Goal: Transaction & Acquisition: Purchase product/service

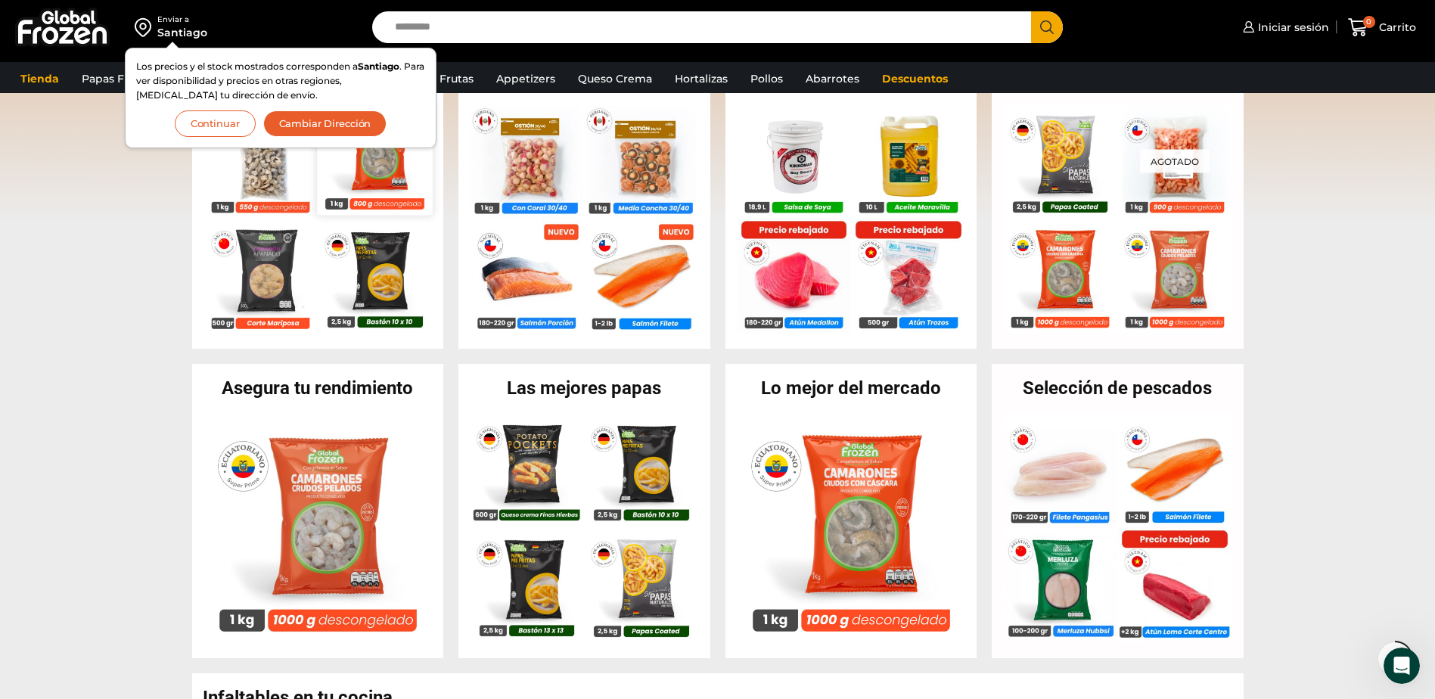
scroll to position [378, 0]
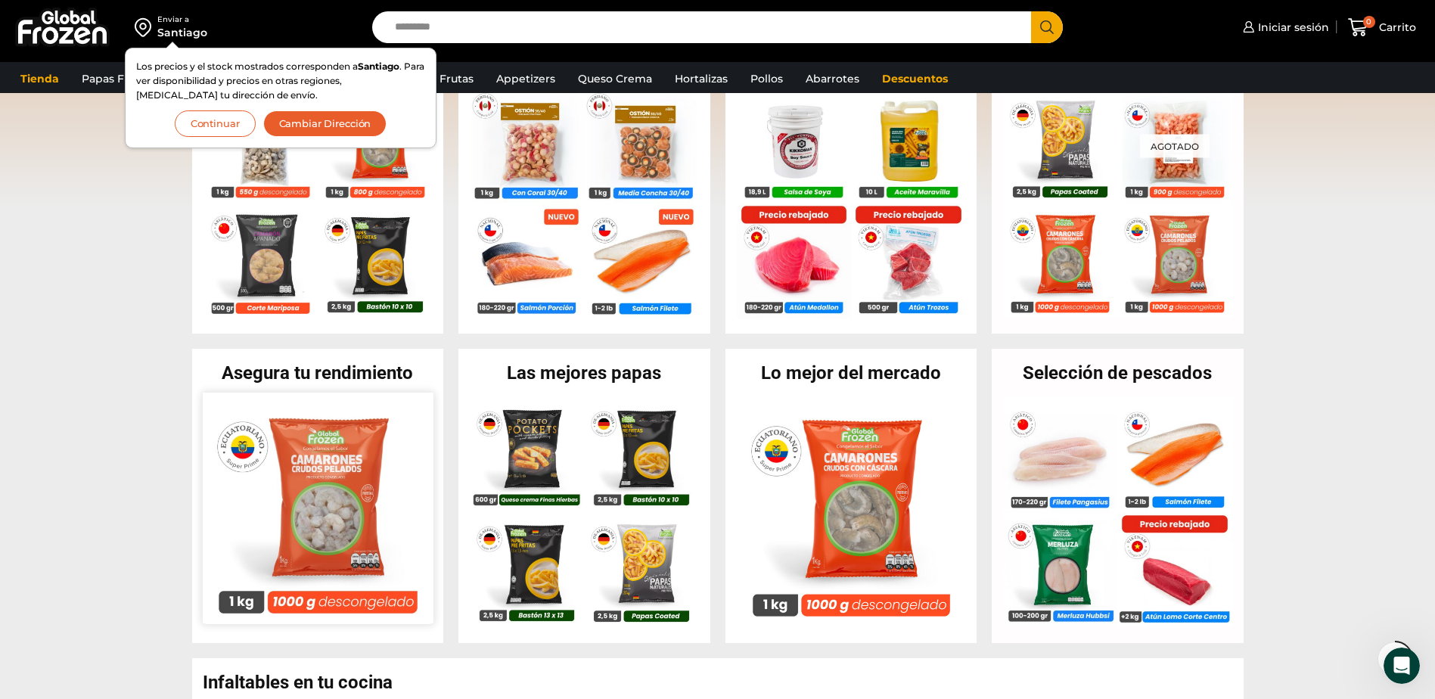
click at [323, 478] on img at bounding box center [317, 508] width 231 height 231
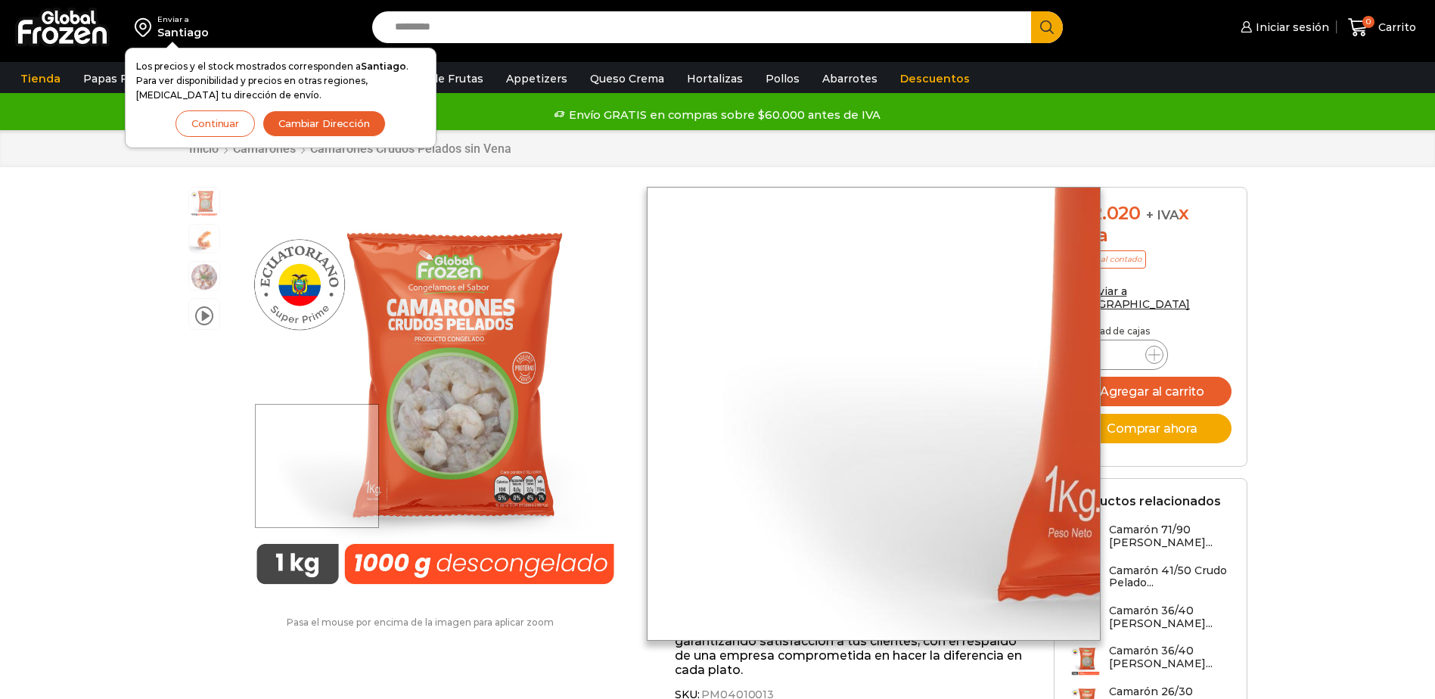
scroll to position [1, 0]
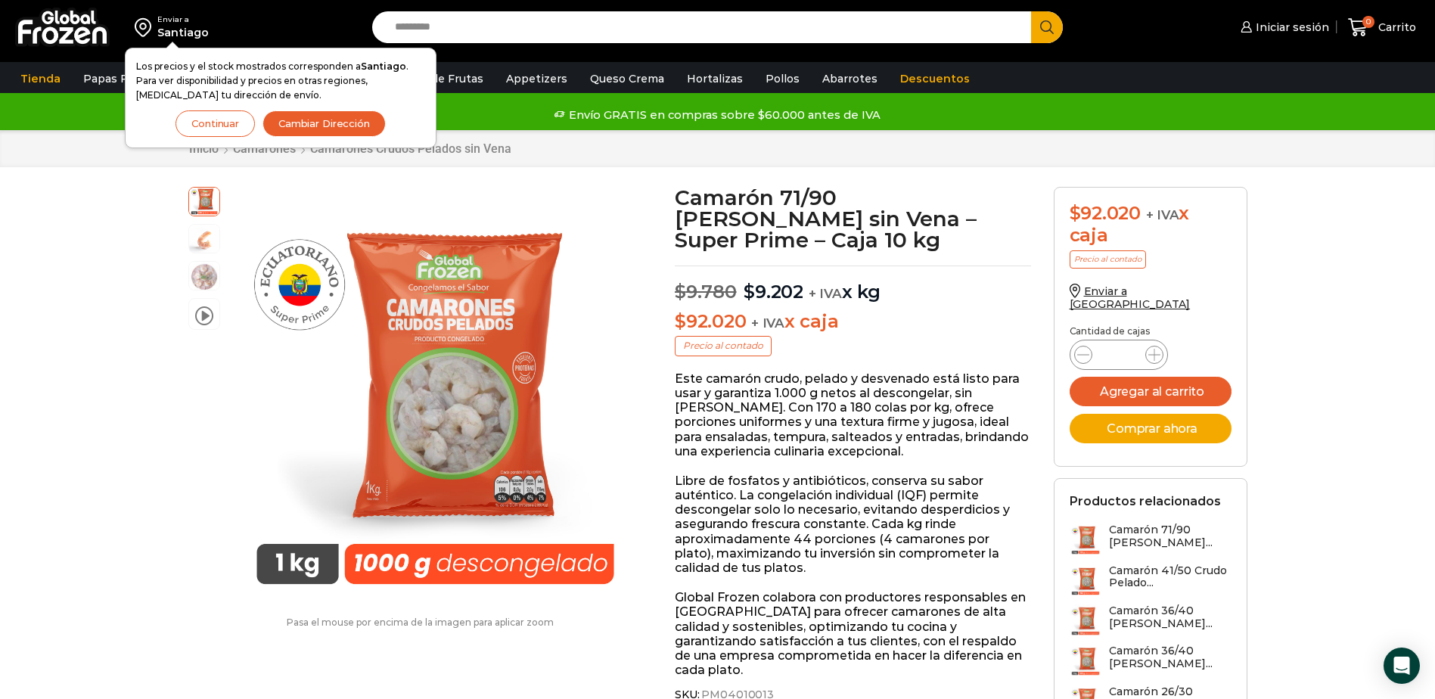
click at [1092, 604] on img at bounding box center [1086, 620] width 32 height 32
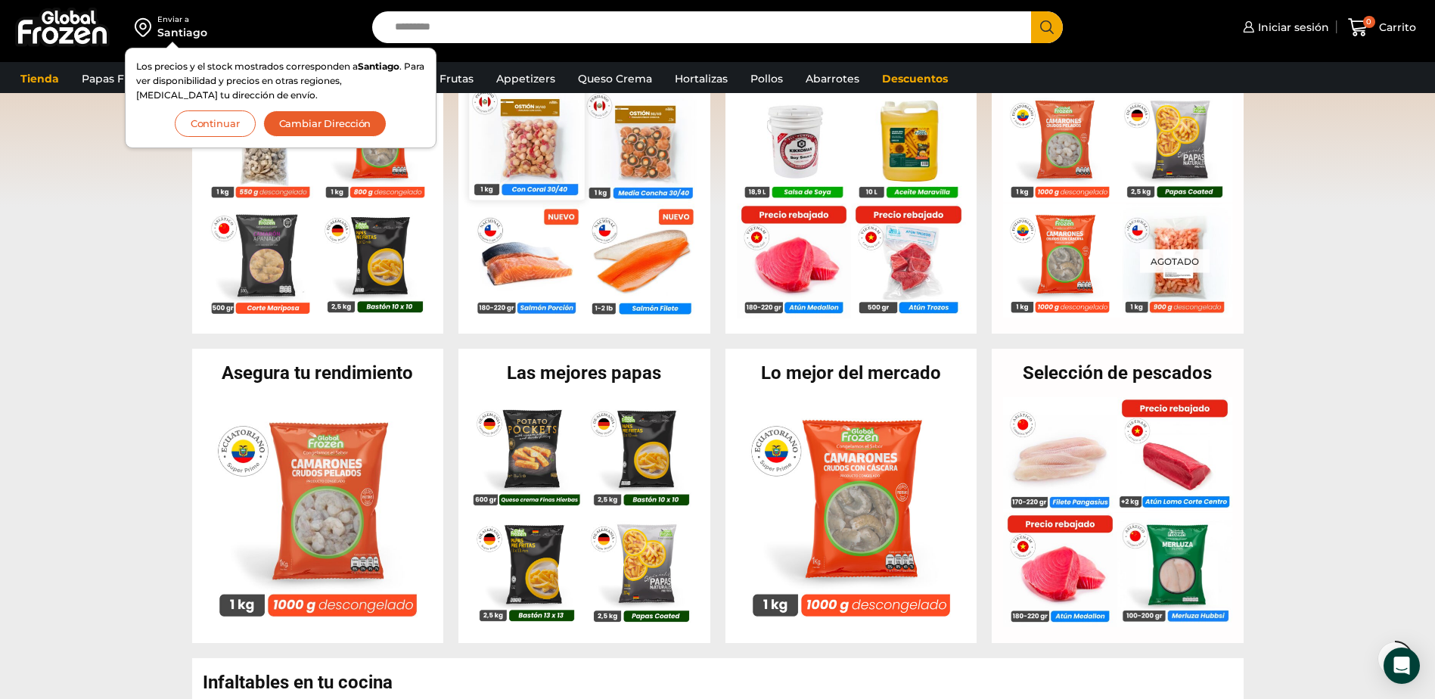
click at [539, 166] on img at bounding box center [526, 141] width 115 height 115
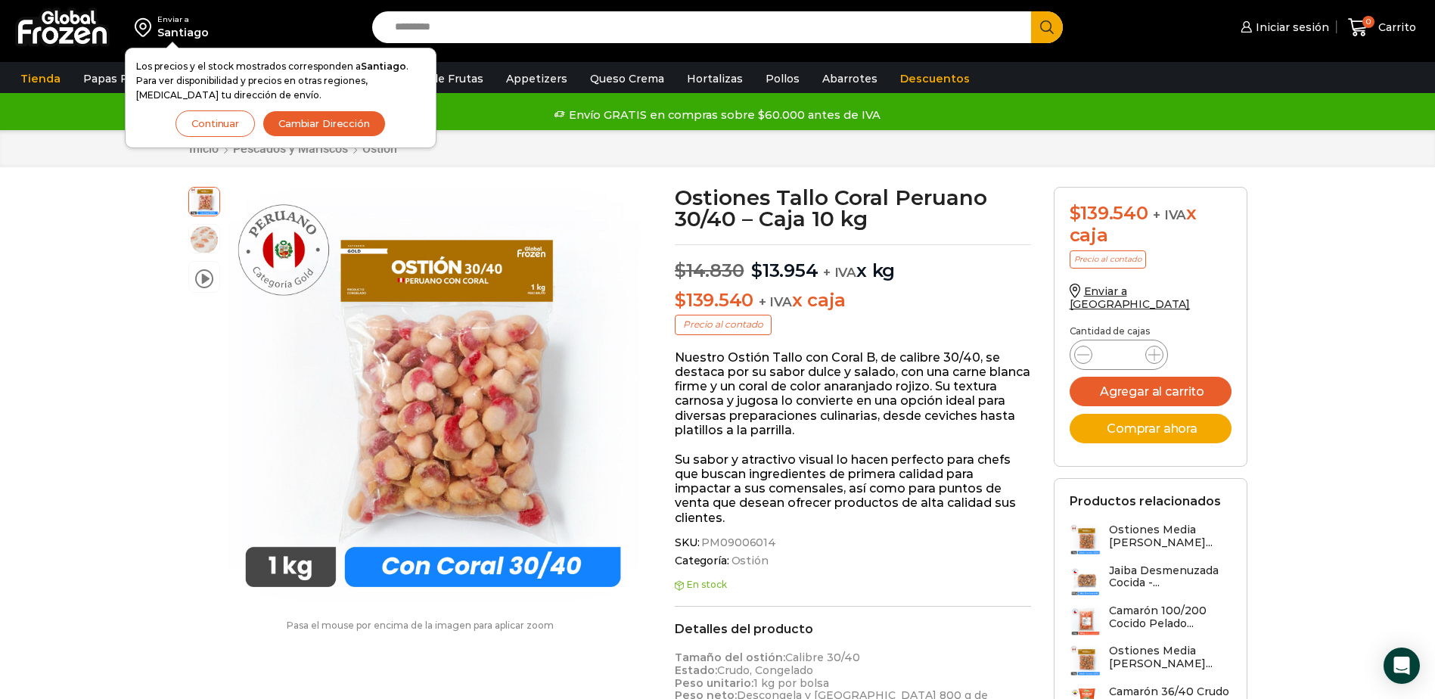
click at [1092, 571] on img at bounding box center [1086, 580] width 32 height 32
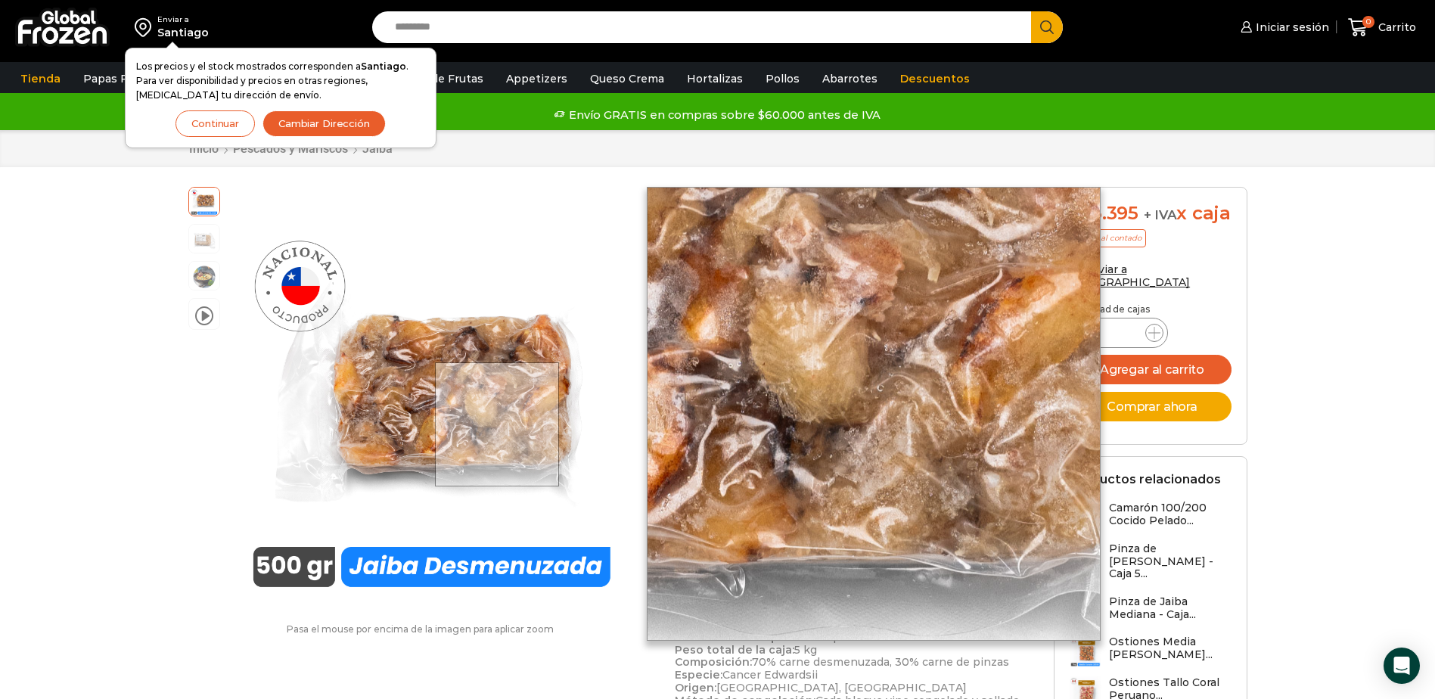
click at [498, 424] on div at bounding box center [497, 424] width 125 height 125
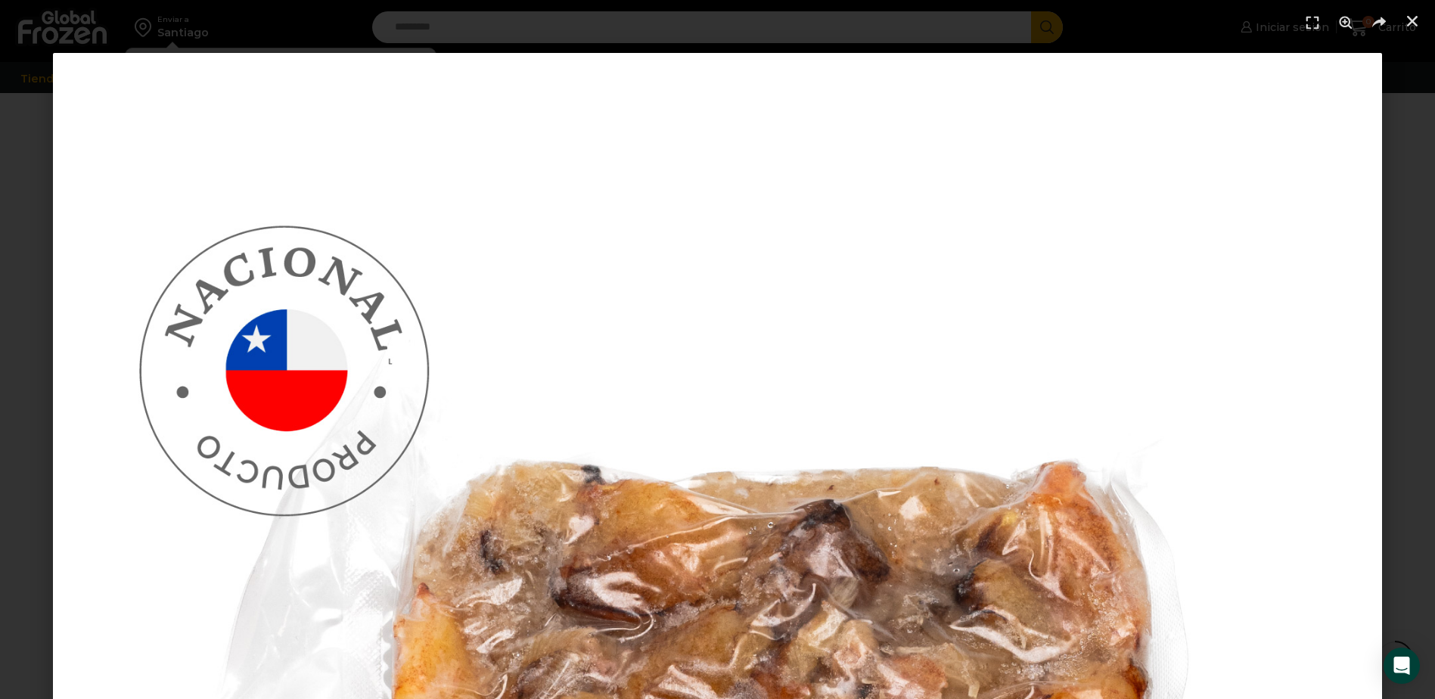
scroll to position [682, 0]
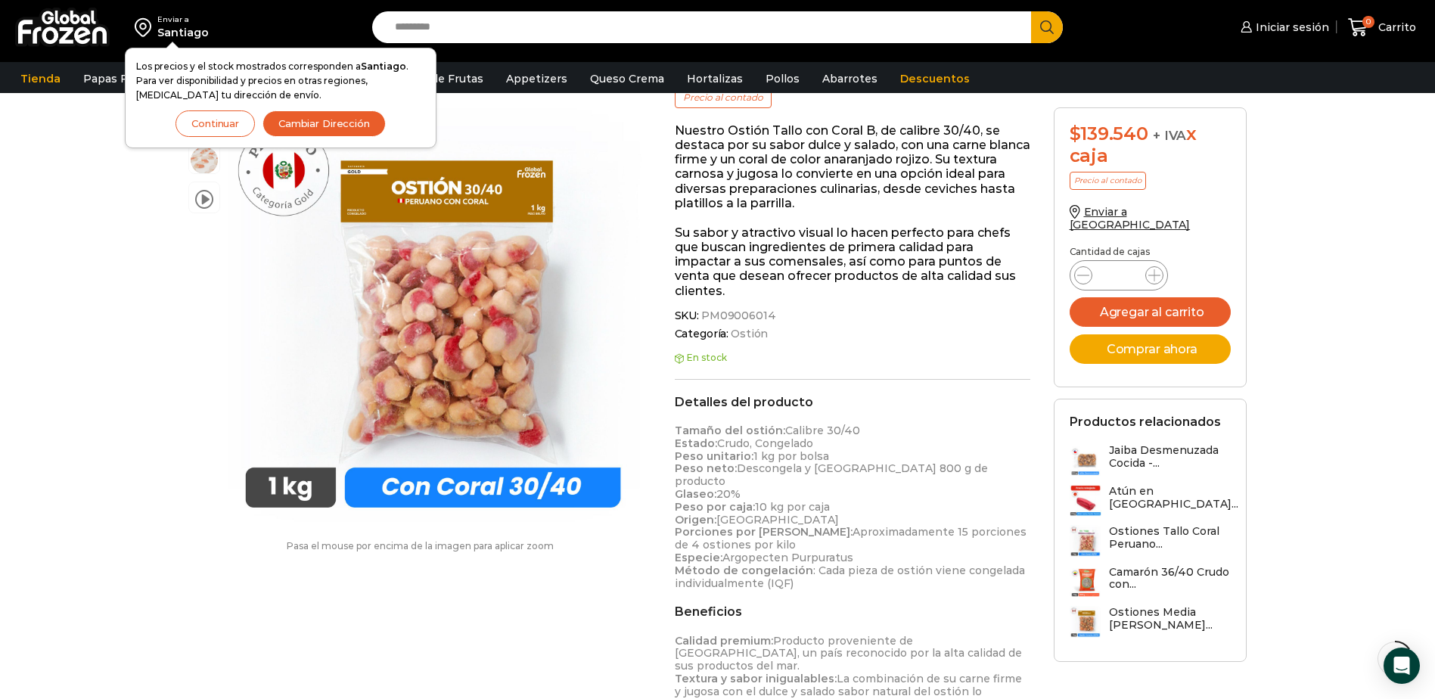
scroll to position [303, 0]
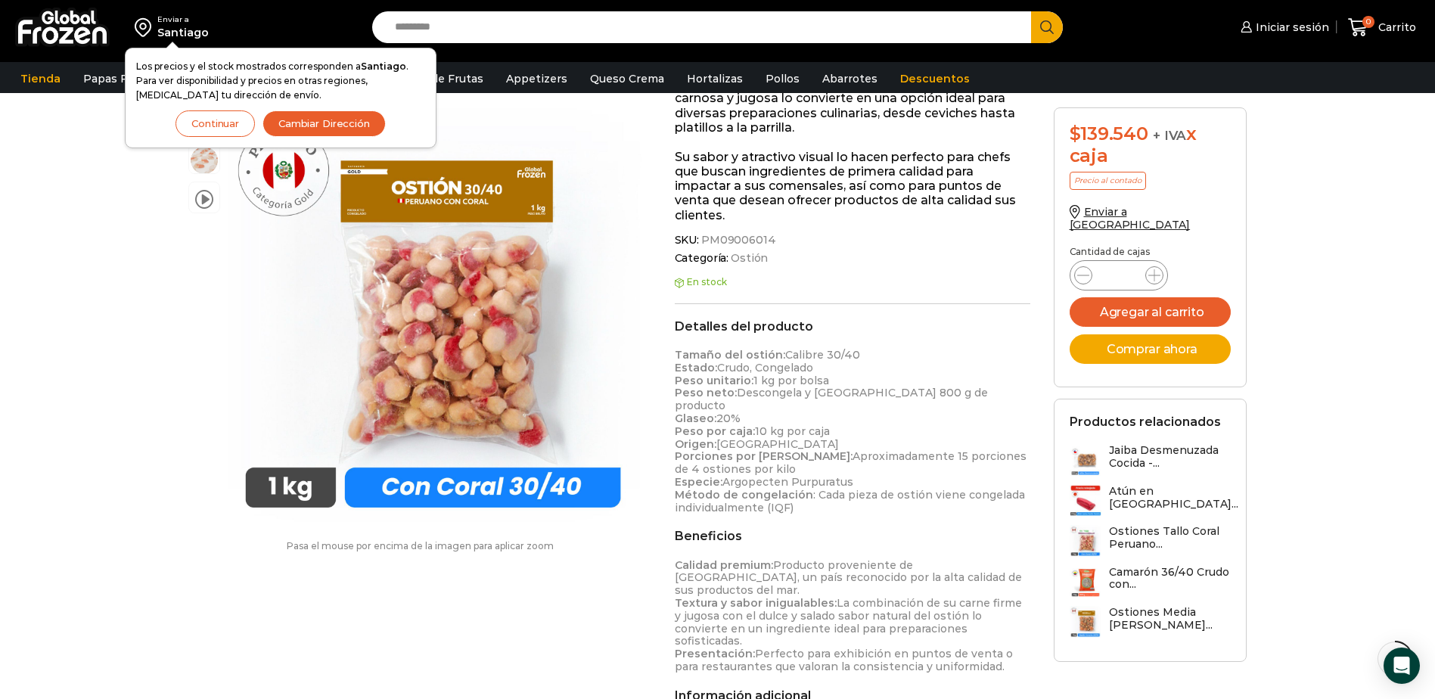
click at [408, 25] on input "Search input" at bounding box center [705, 27] width 637 height 32
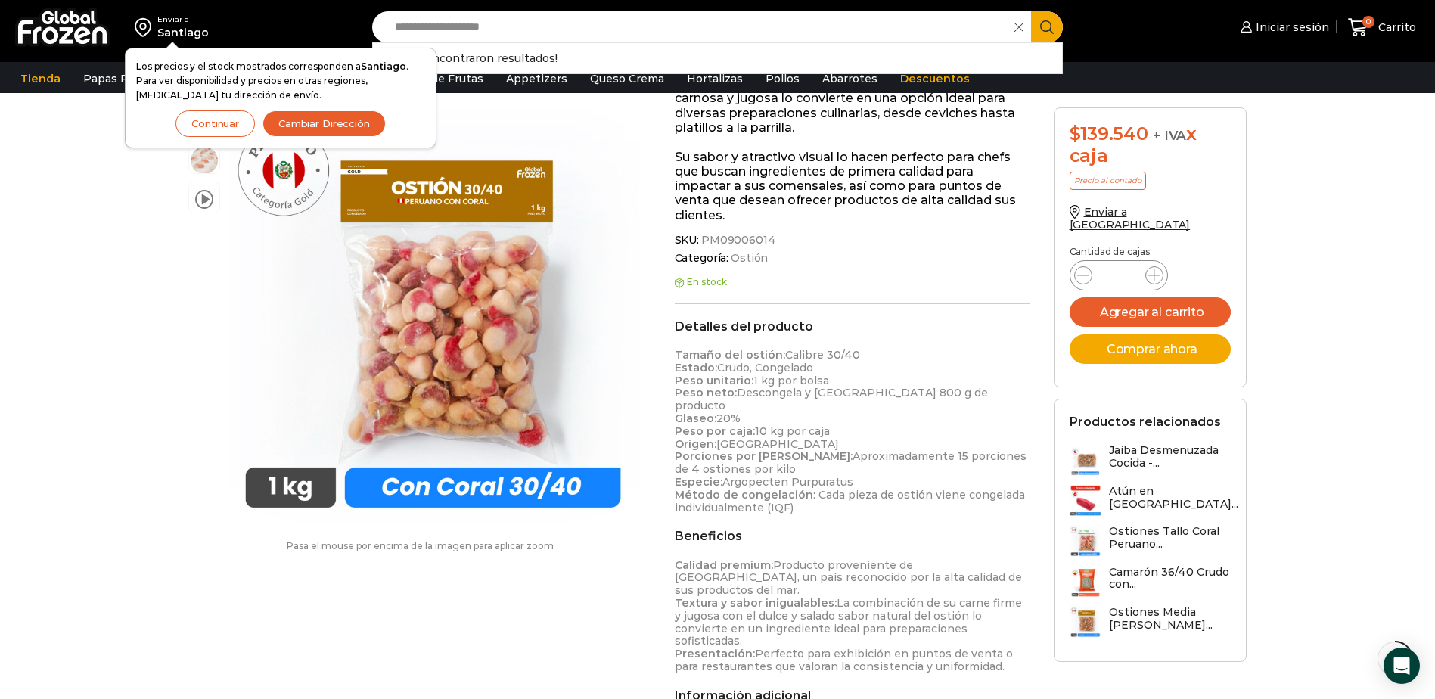
type input "**********"
click at [1046, 27] on icon "Search button" at bounding box center [1047, 27] width 14 height 14
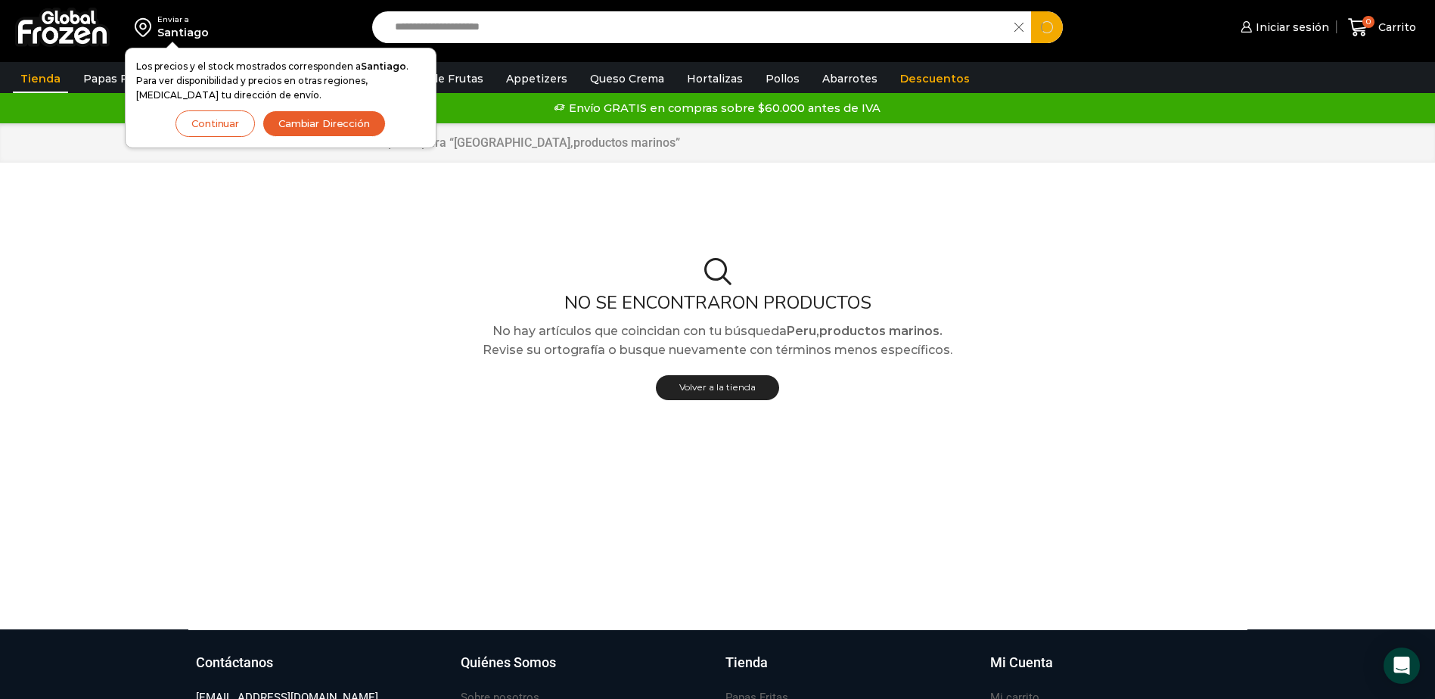
click at [525, 26] on input "**********" at bounding box center [697, 27] width 620 height 32
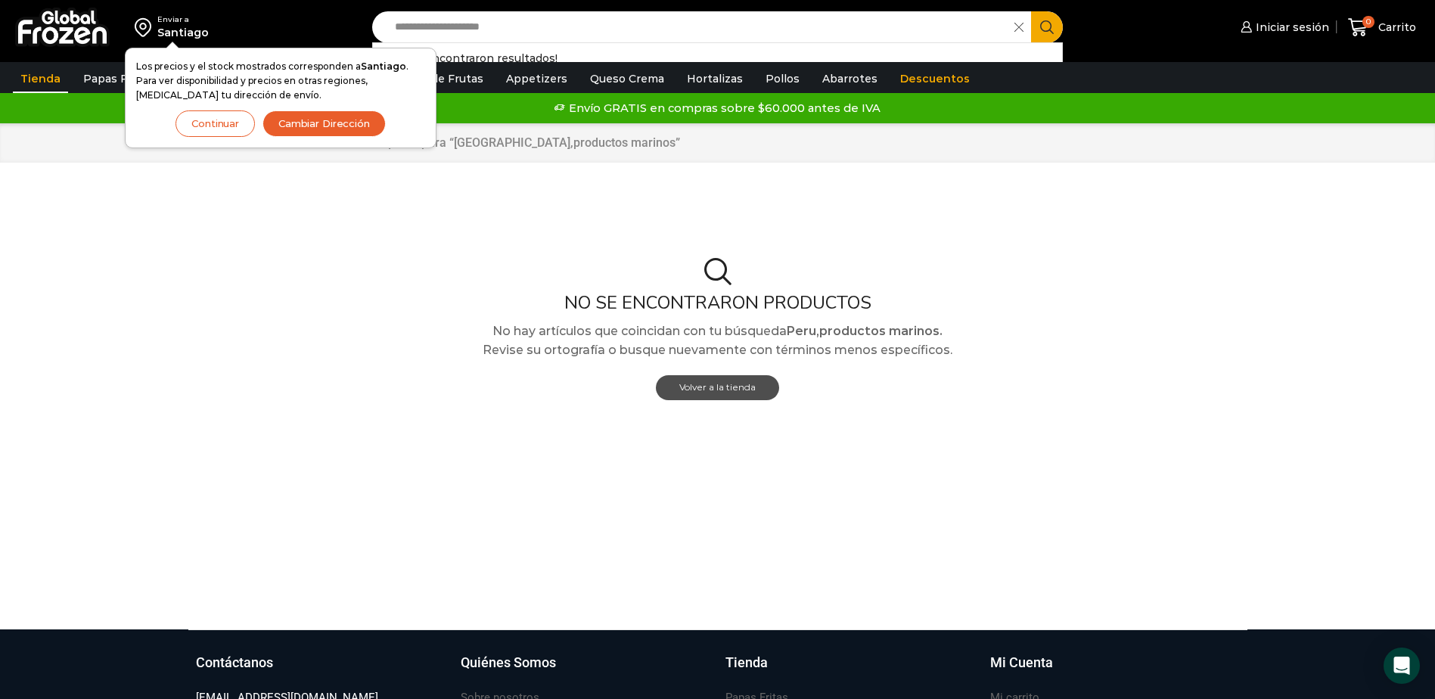
click at [718, 390] on span "Volver a la tienda" at bounding box center [717, 386] width 76 height 11
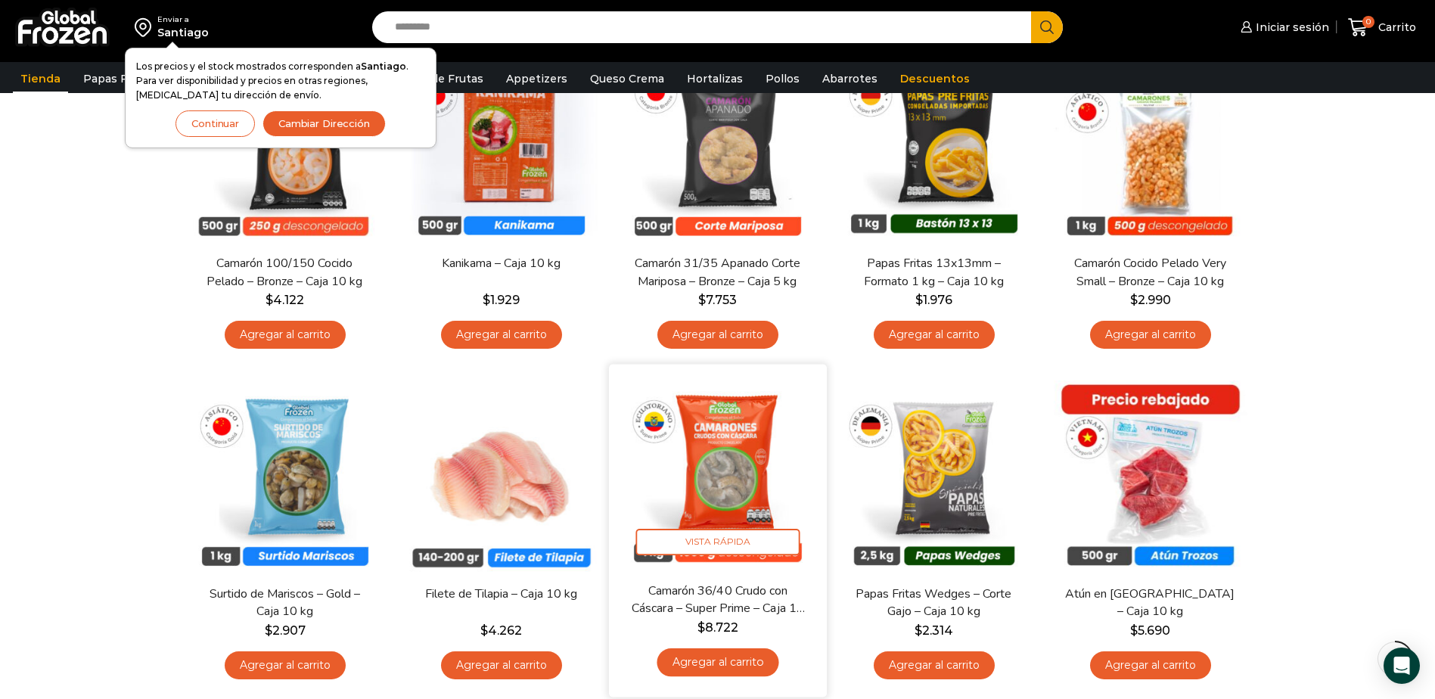
scroll to position [529, 0]
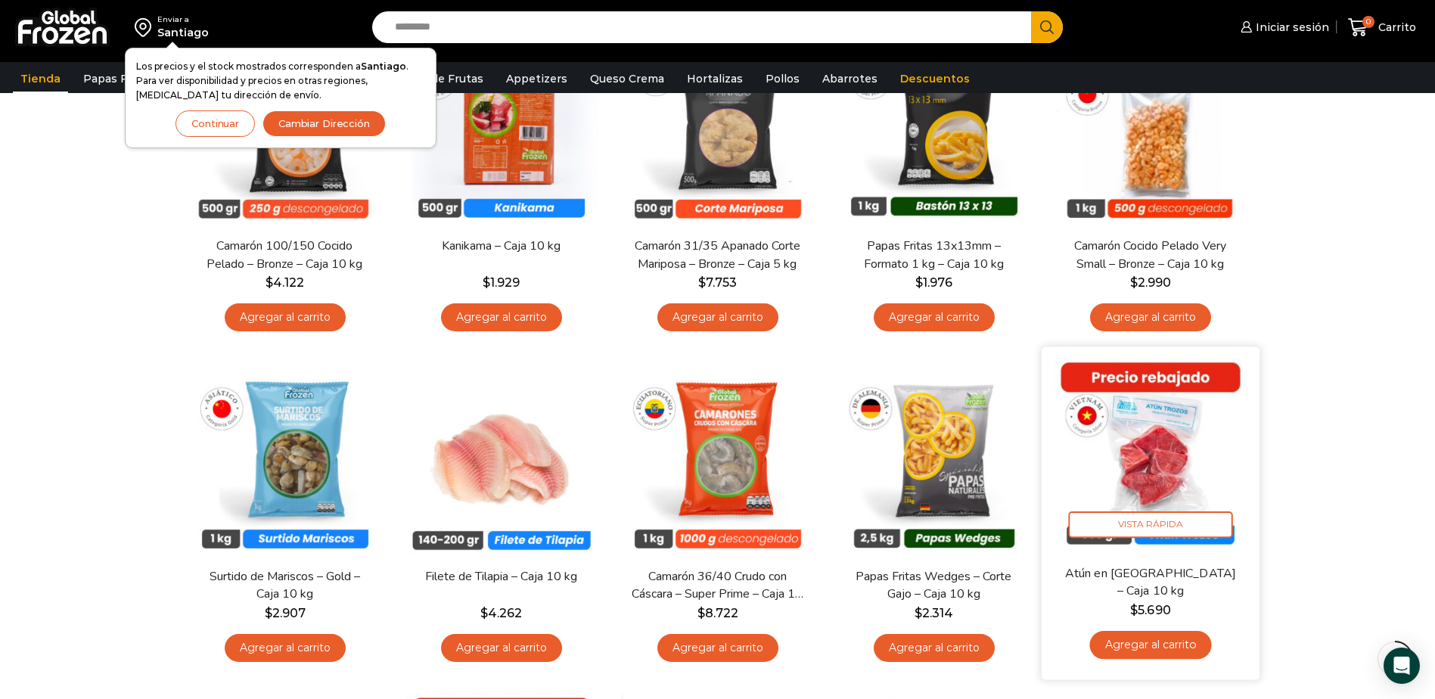
click at [1157, 482] on img at bounding box center [1150, 456] width 195 height 195
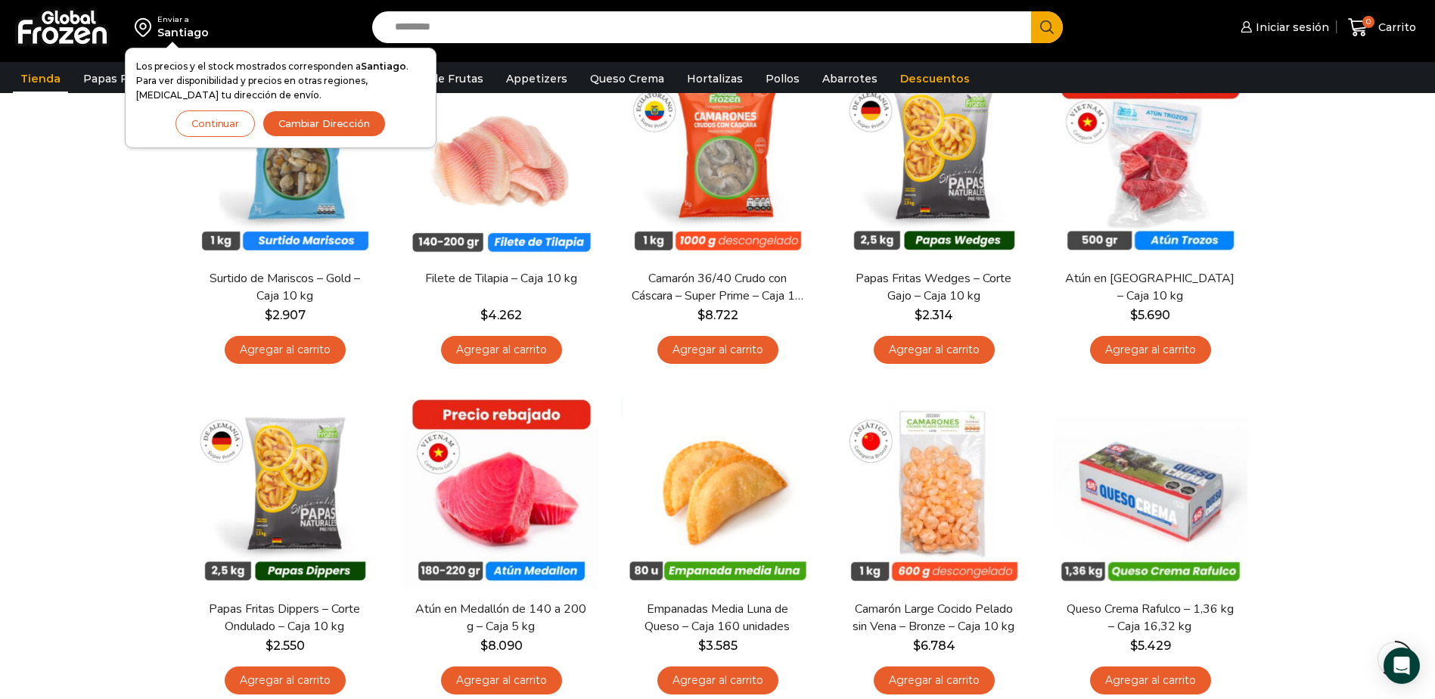
scroll to position [832, 0]
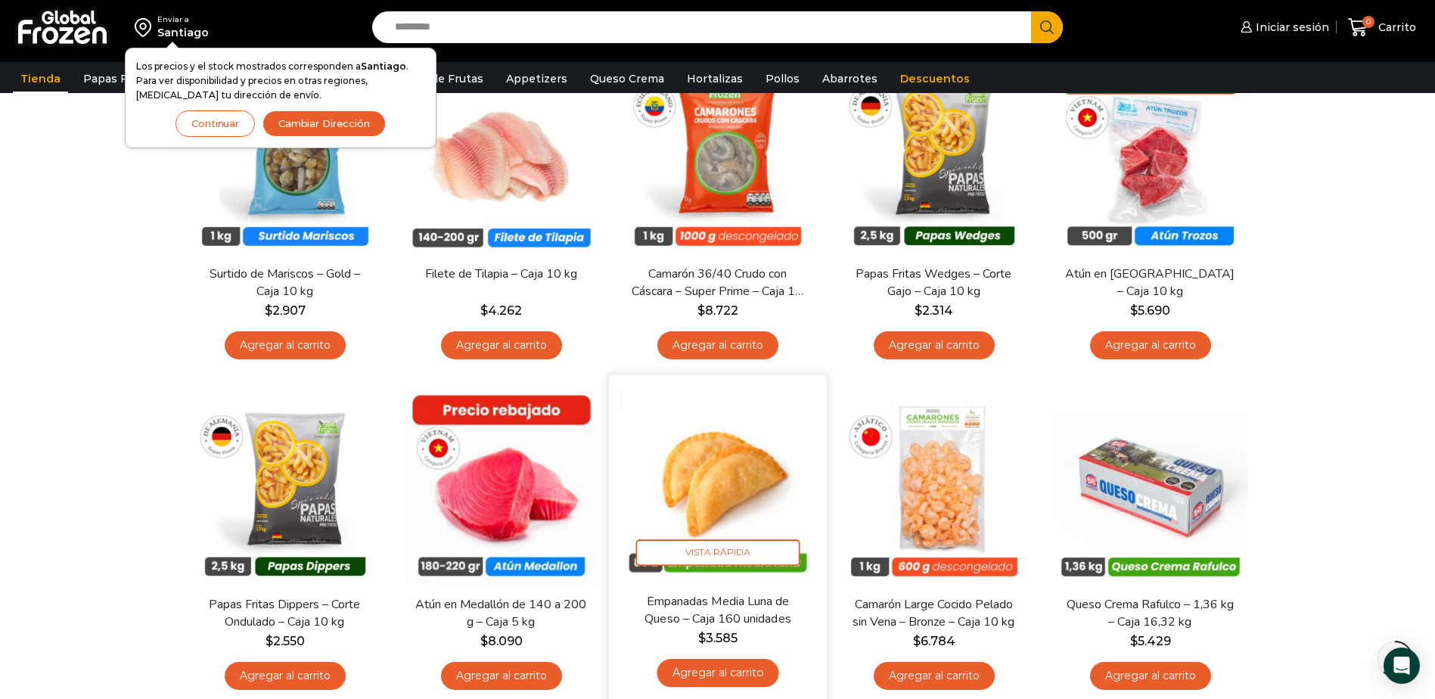
click at [745, 487] on img at bounding box center [717, 484] width 195 height 195
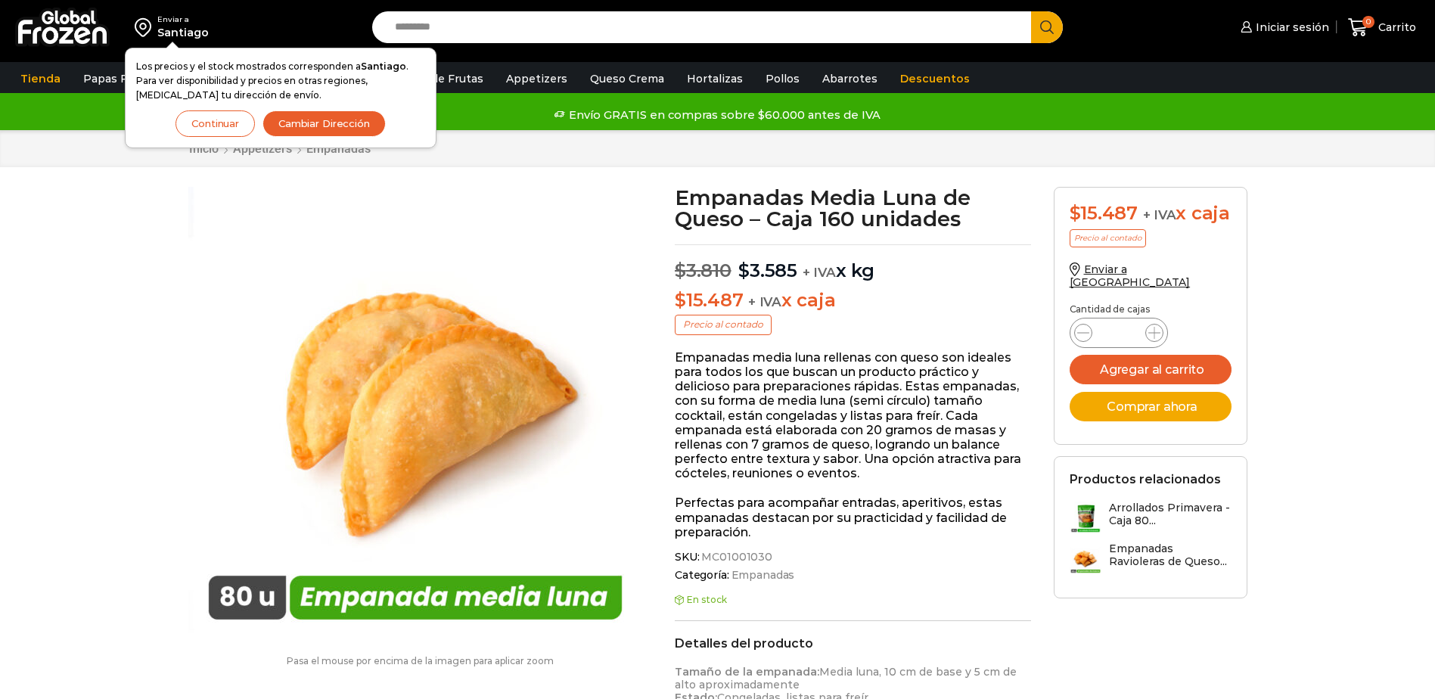
scroll to position [1, 0]
click at [1085, 502] on img at bounding box center [1086, 518] width 32 height 32
click at [1178, 362] on button "Agregar al carrito" at bounding box center [1151, 370] width 162 height 30
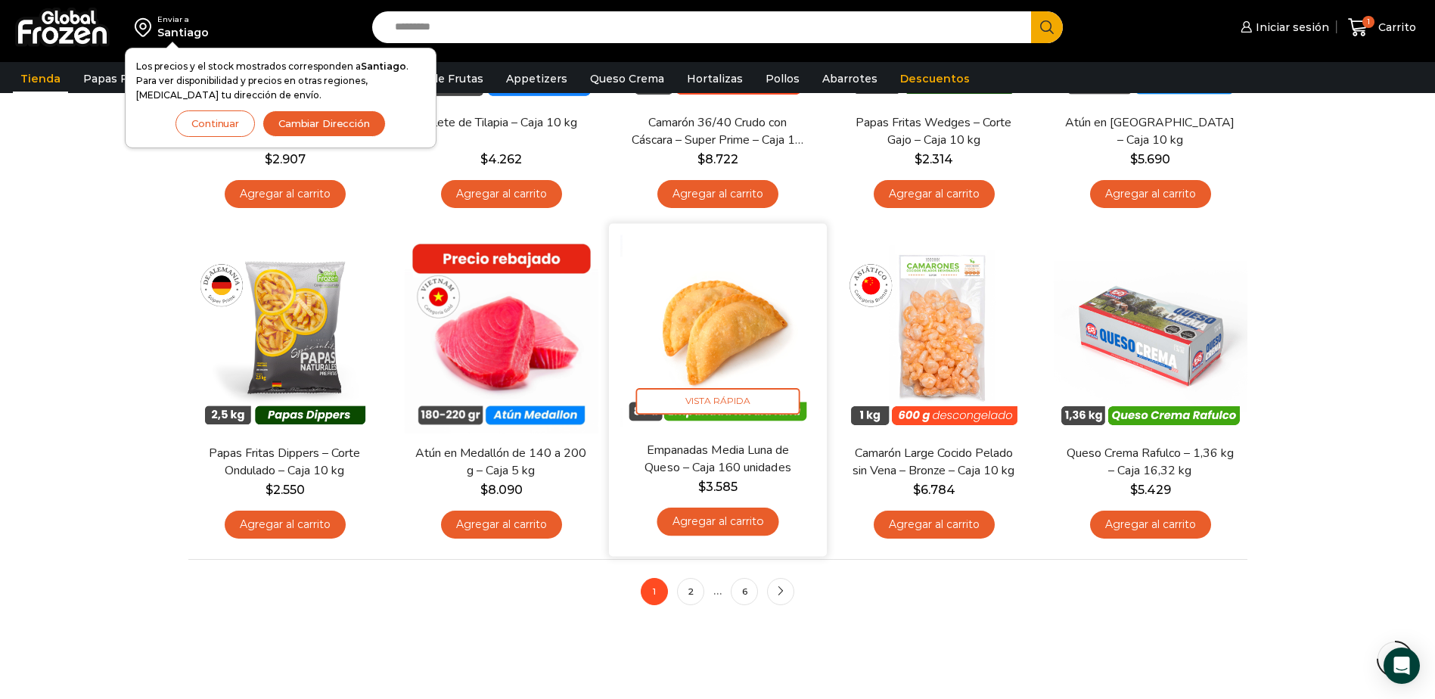
scroll to position [1059, 0]
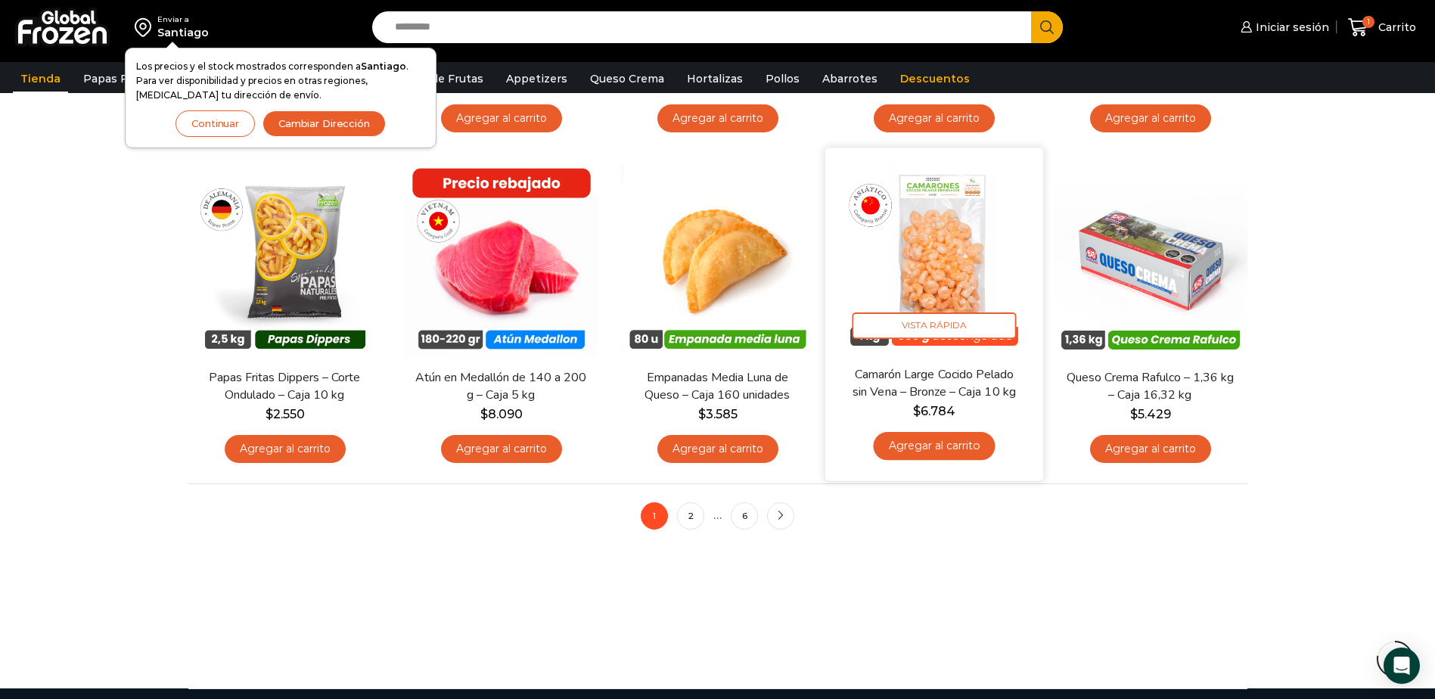
click at [943, 289] on img at bounding box center [934, 257] width 195 height 195
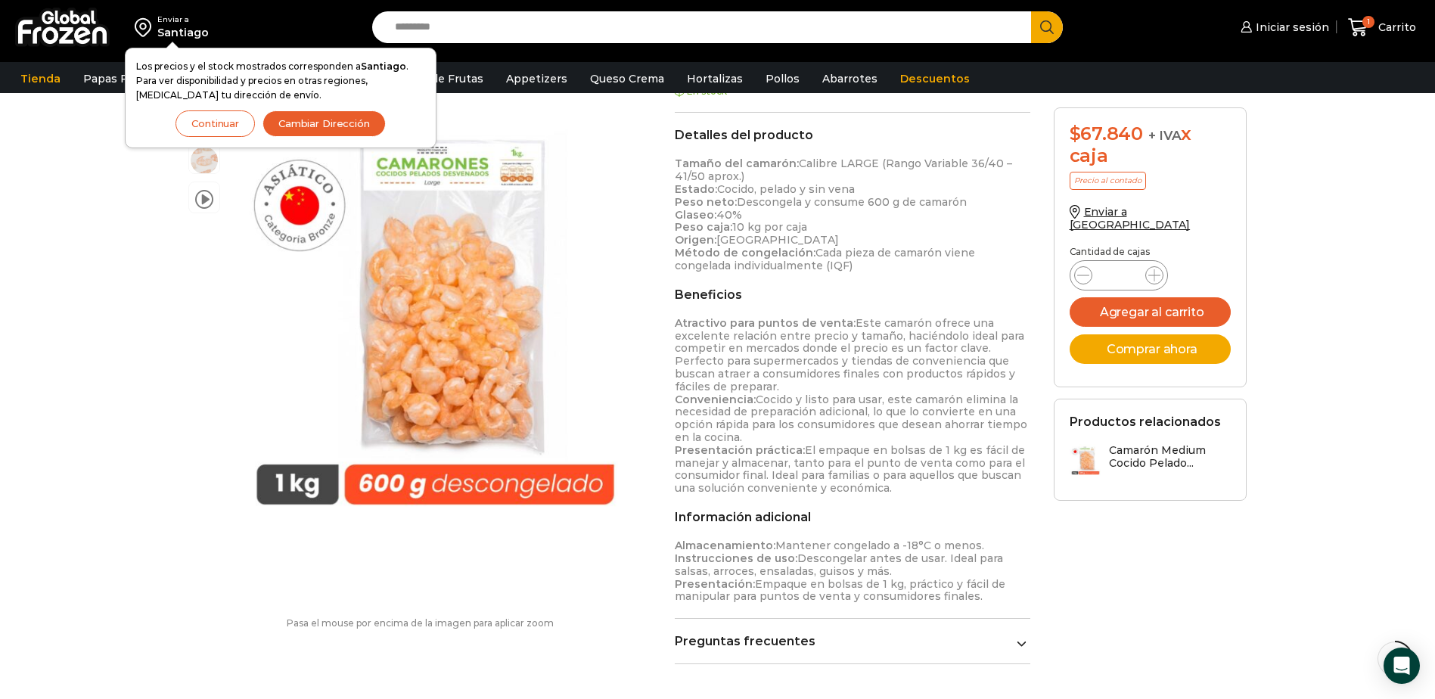
scroll to position [455, 0]
